Goal: Task Accomplishment & Management: Complete application form

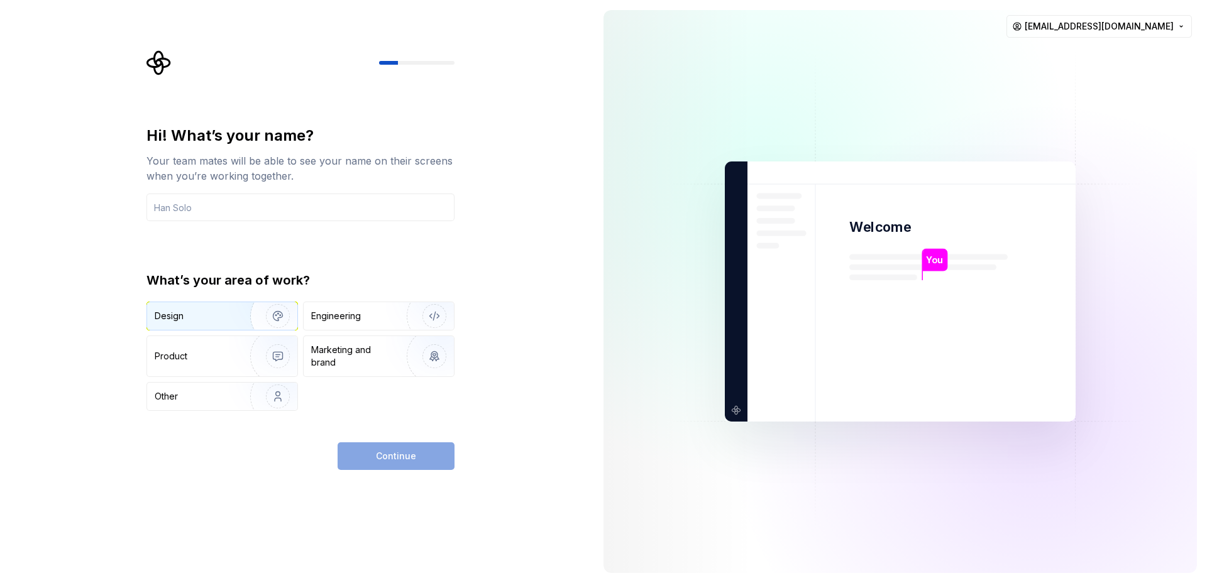
click at [214, 314] on div "Design" at bounding box center [194, 316] width 79 height 13
click at [357, 451] on div "Continue" at bounding box center [396, 457] width 117 height 28
click at [353, 302] on div "Engineering" at bounding box center [379, 316] width 150 height 28
click at [228, 311] on div "Design" at bounding box center [194, 316] width 79 height 13
click at [262, 207] on input "text" at bounding box center [300, 208] width 308 height 28
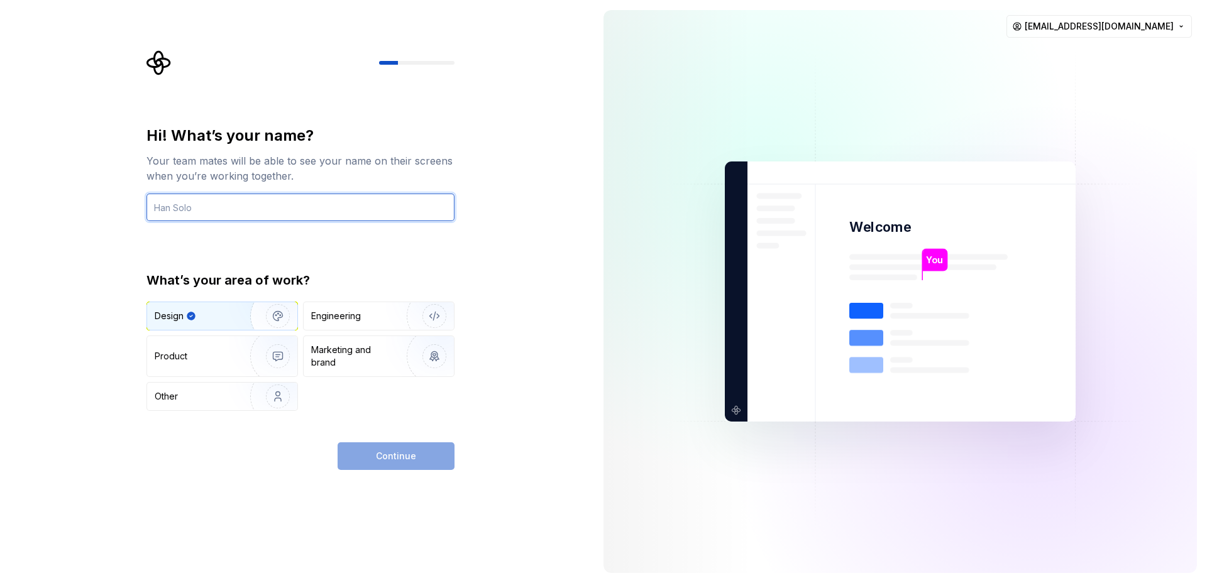
type input "[PERSON_NAME]"
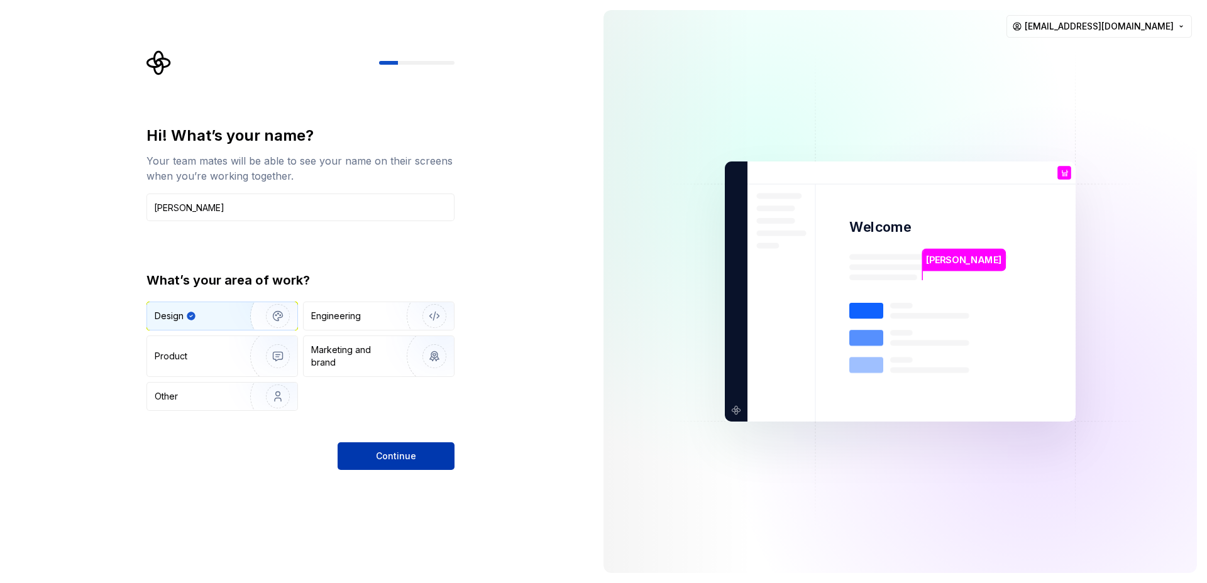
click at [389, 461] on span "Continue" at bounding box center [396, 456] width 40 height 13
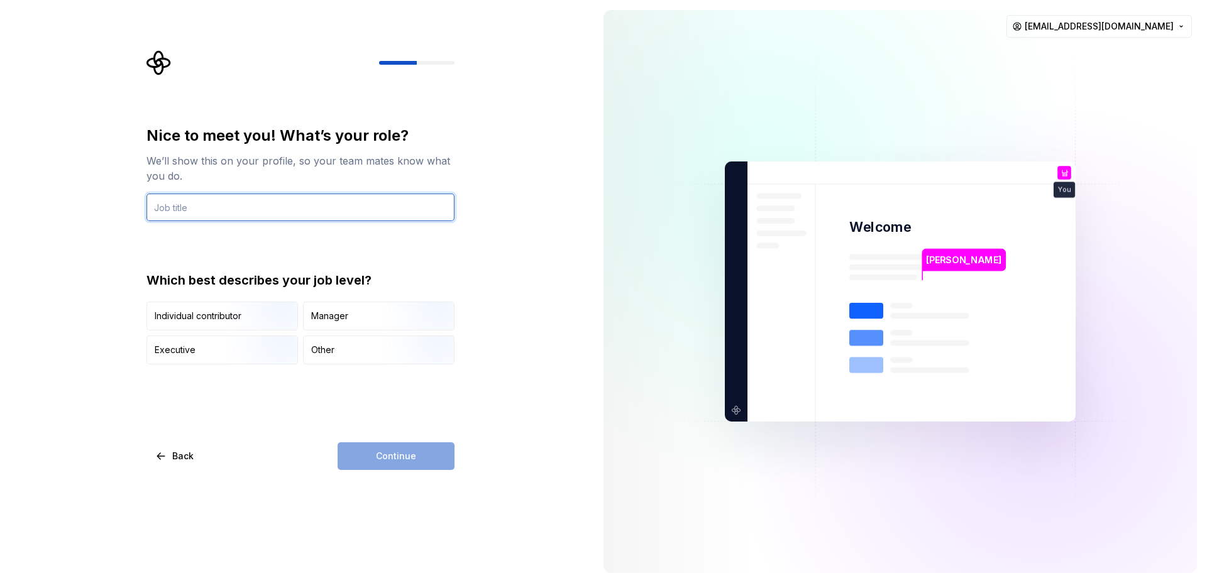
click at [293, 206] on input "text" at bounding box center [300, 208] width 308 height 28
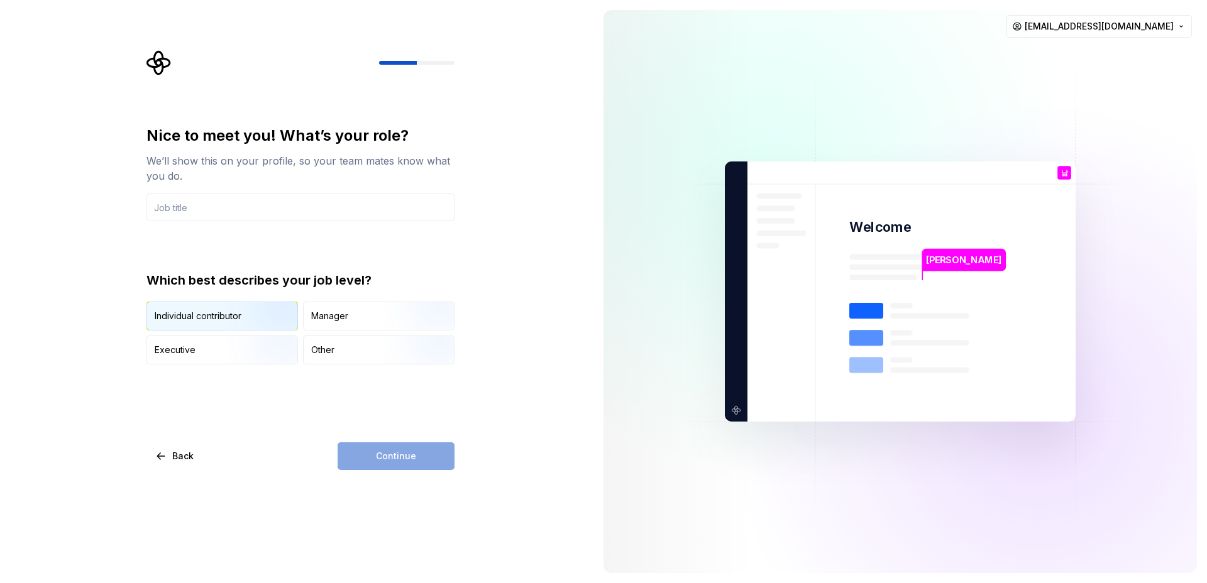
click at [263, 317] on img "button" at bounding box center [267, 332] width 80 height 84
click at [289, 211] on input "text" at bounding box center [300, 208] width 308 height 28
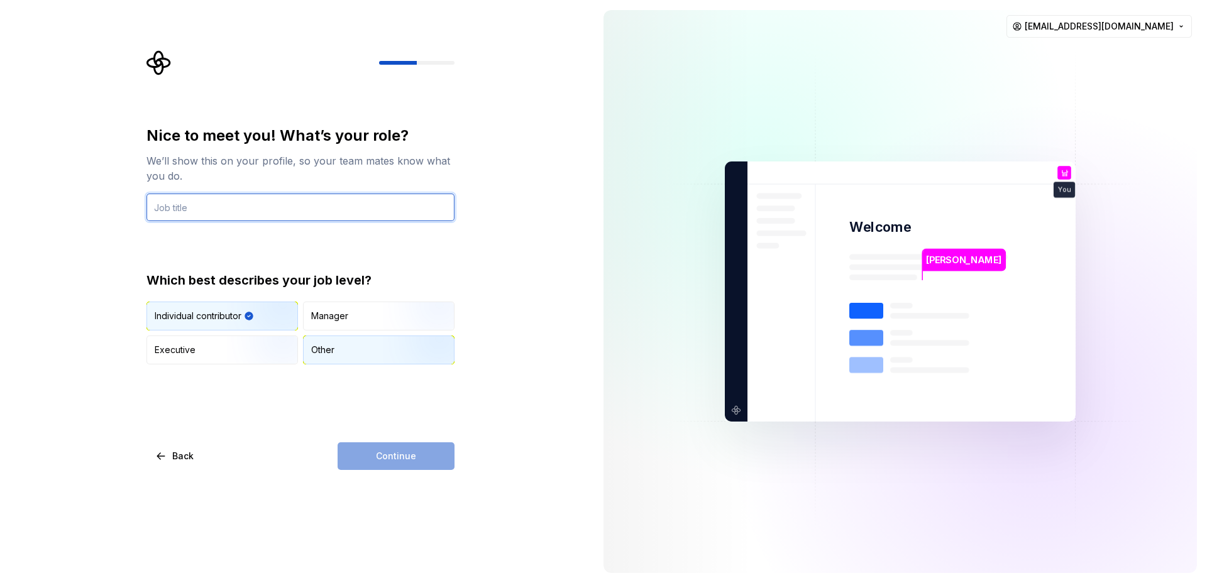
type input "ㄹ"
type input "g"
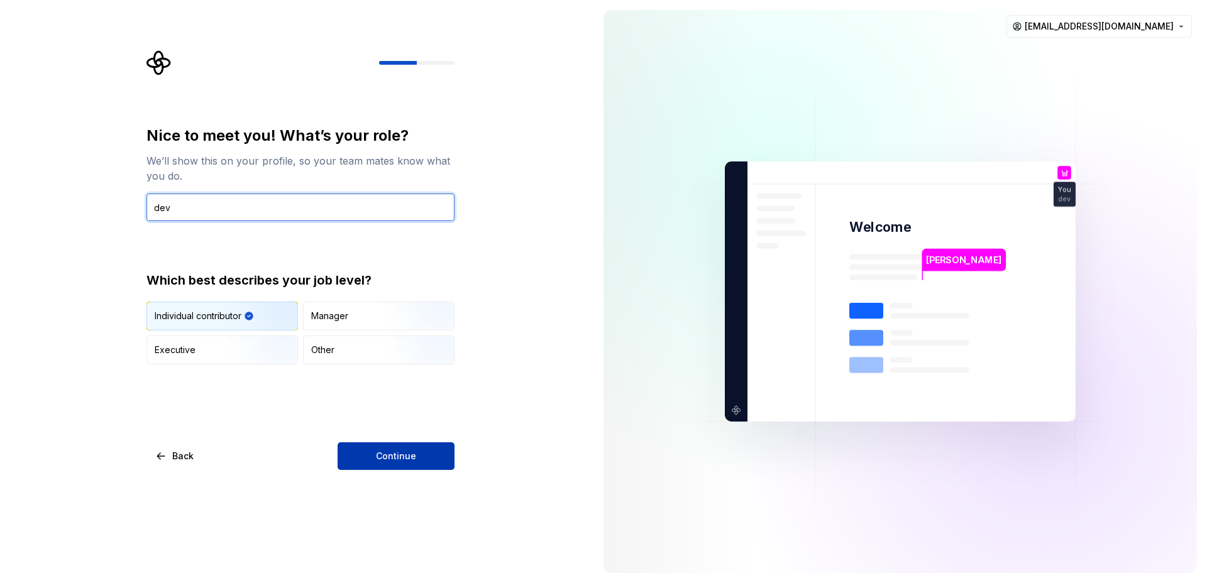
type input "dev"
click at [430, 463] on button "Continue" at bounding box center [396, 457] width 117 height 28
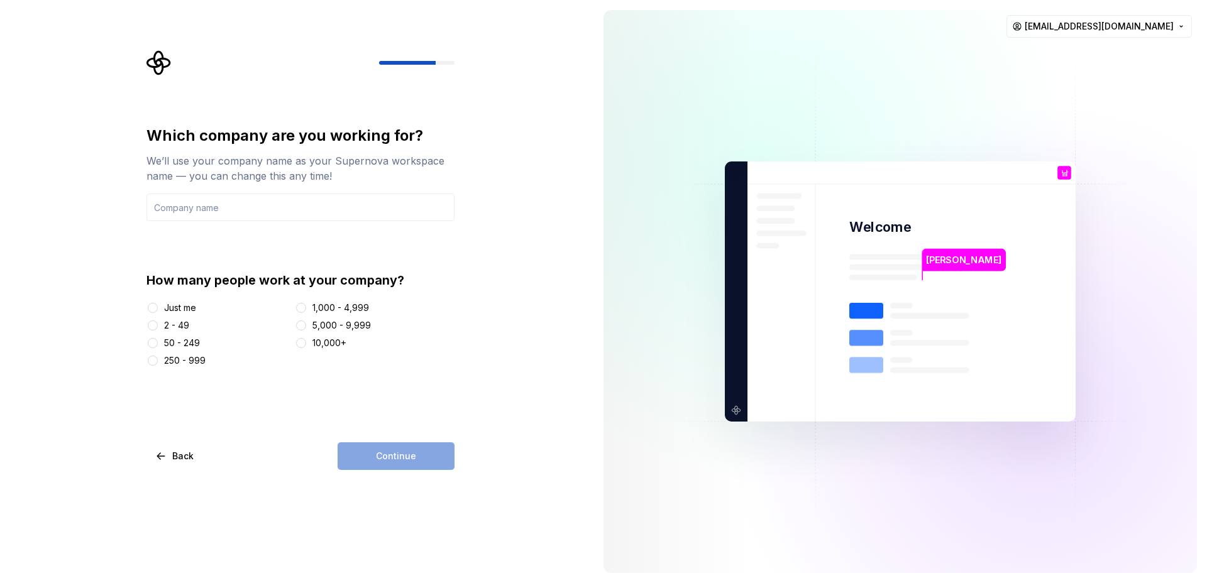
click at [187, 306] on div "Just me" at bounding box center [180, 308] width 32 height 13
click at [158, 306] on button "Just me" at bounding box center [153, 308] width 10 height 10
click at [385, 447] on div "Continue" at bounding box center [396, 457] width 117 height 28
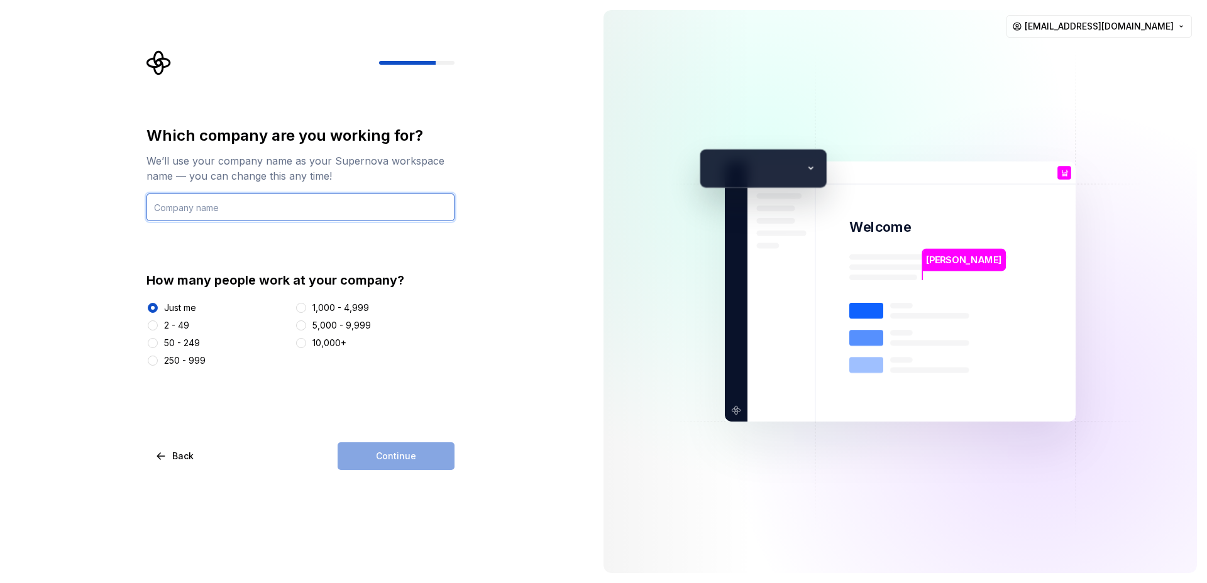
click at [279, 203] on input "text" at bounding box center [300, 208] width 308 height 28
type input "minwoo"
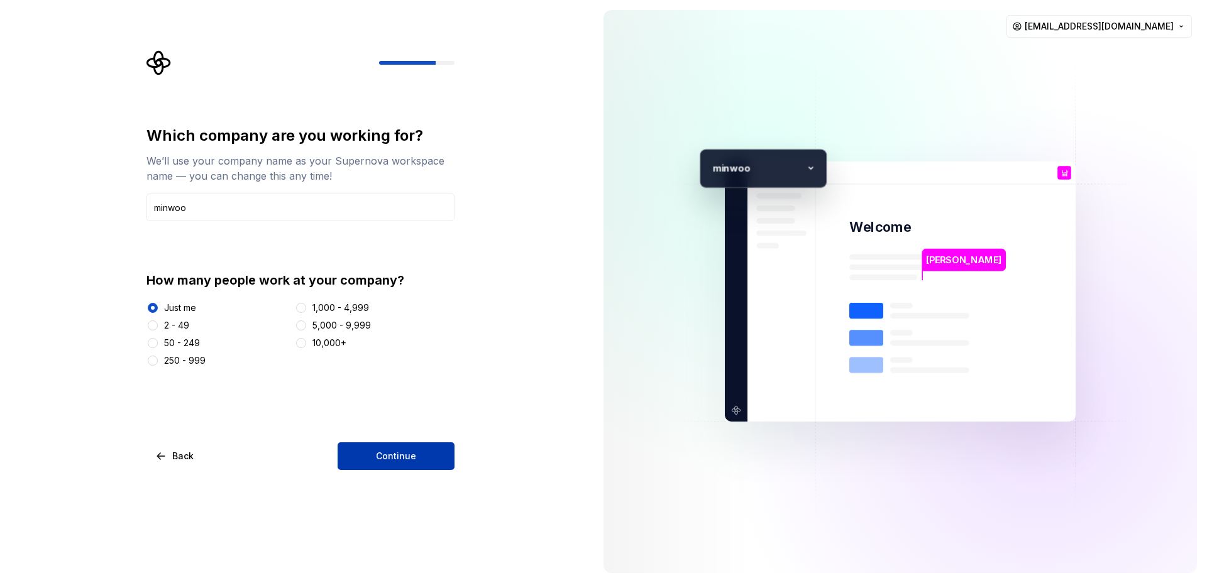
click at [366, 457] on button "Continue" at bounding box center [396, 457] width 117 height 28
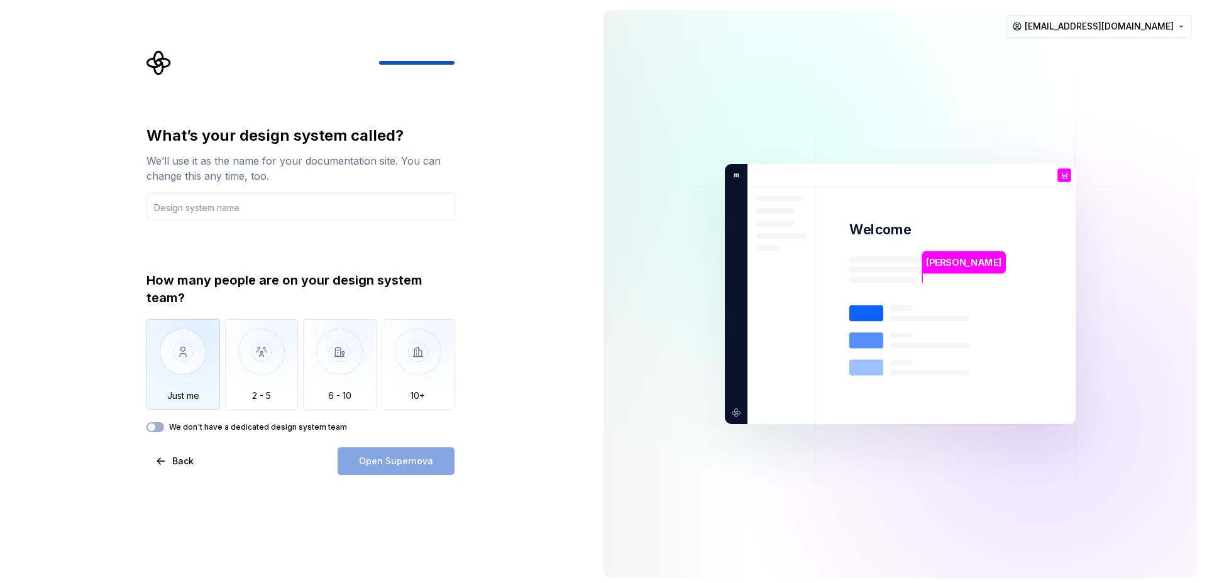
click at [181, 407] on div "Just me" at bounding box center [183, 364] width 74 height 91
click at [271, 212] on input "text" at bounding box center [300, 208] width 308 height 28
type input "y"
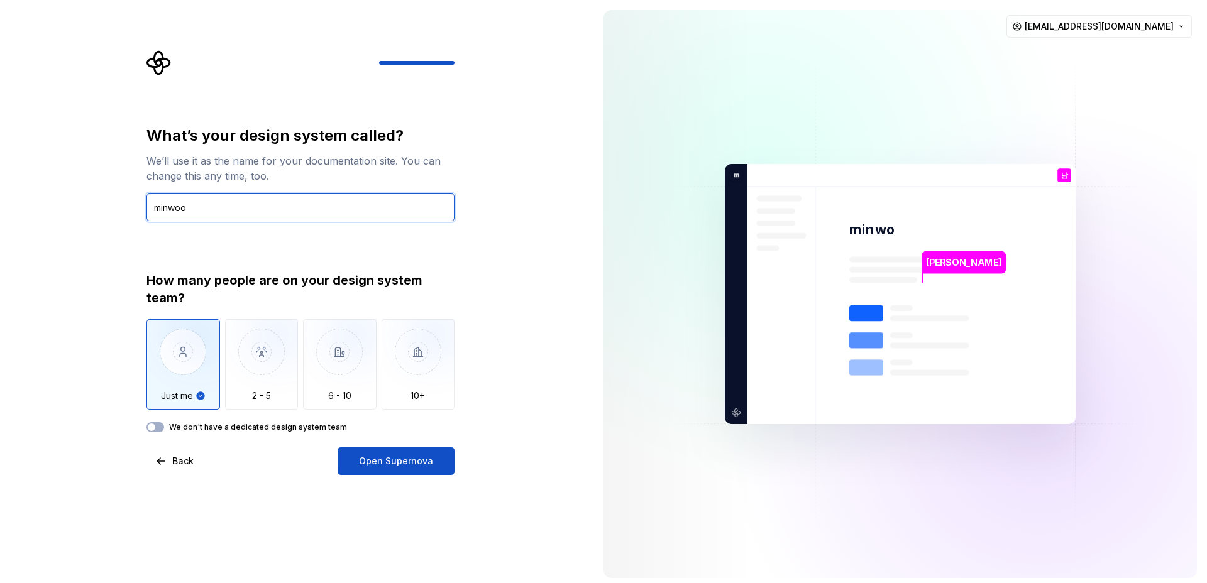
type input "minwoo"
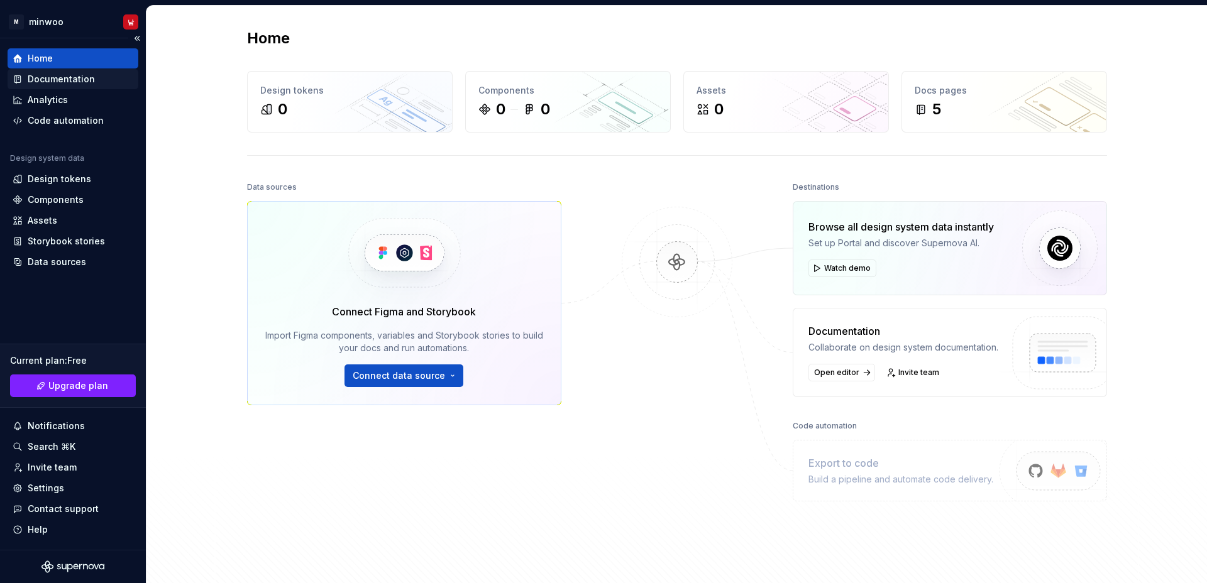
click at [86, 79] on div "Documentation" at bounding box center [61, 79] width 67 height 13
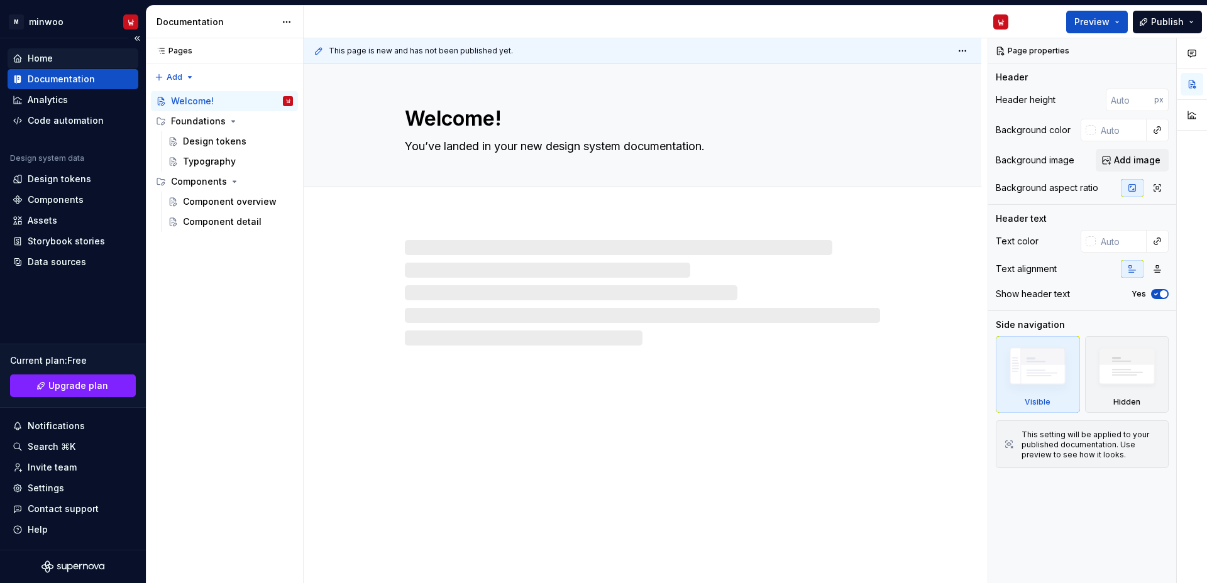
type textarea "*"
click at [62, 49] on div "Home" at bounding box center [73, 58] width 131 height 20
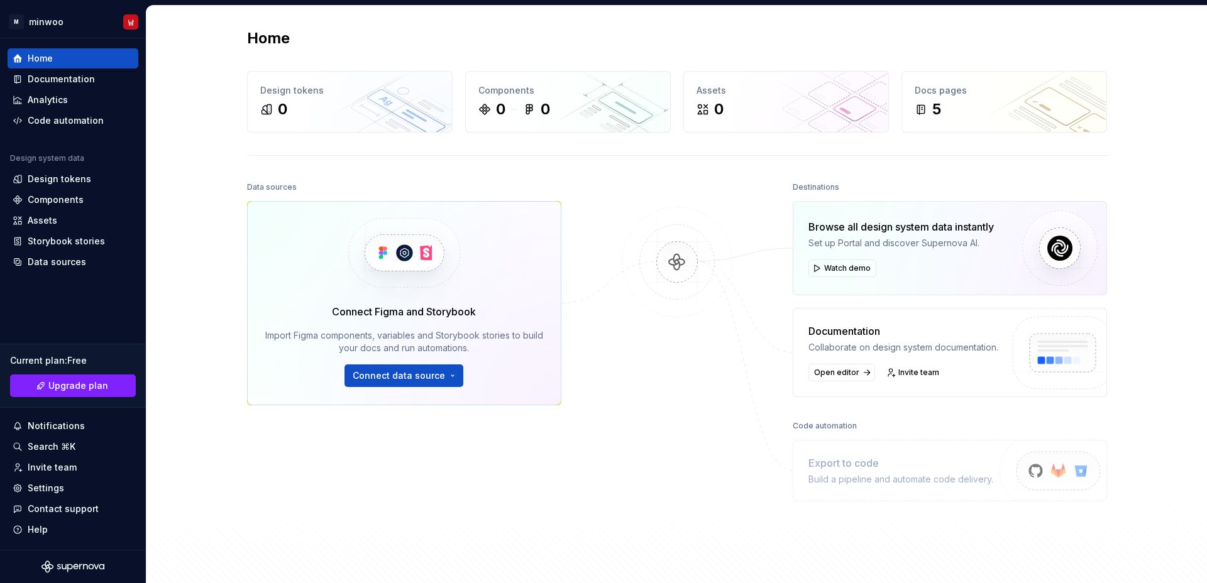
click at [648, 177] on div "Home Design tokens 0 Components 0 0 Assets 0 Docs pages 5 Data sources Connect …" at bounding box center [676, 304] width 905 height 596
